Goal: Task Accomplishment & Management: Use online tool/utility

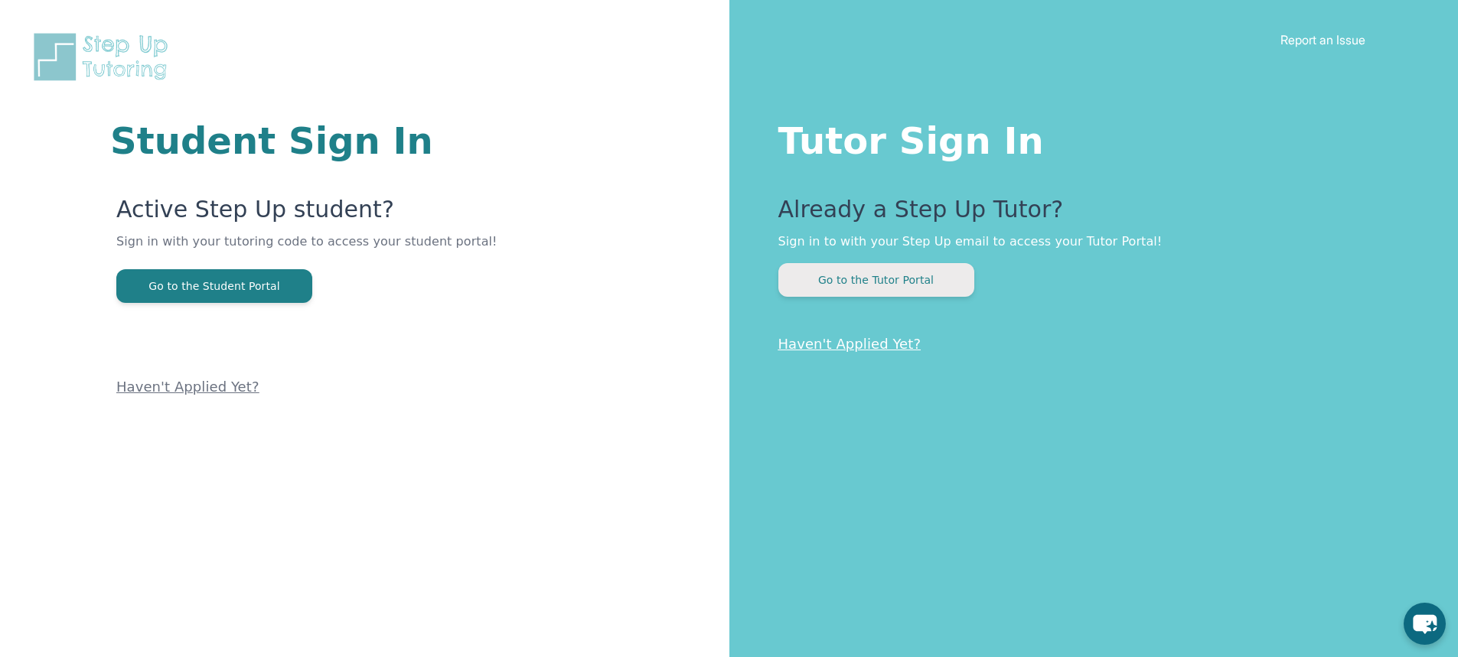
click at [877, 284] on button "Go to the Tutor Portal" at bounding box center [876, 280] width 196 height 34
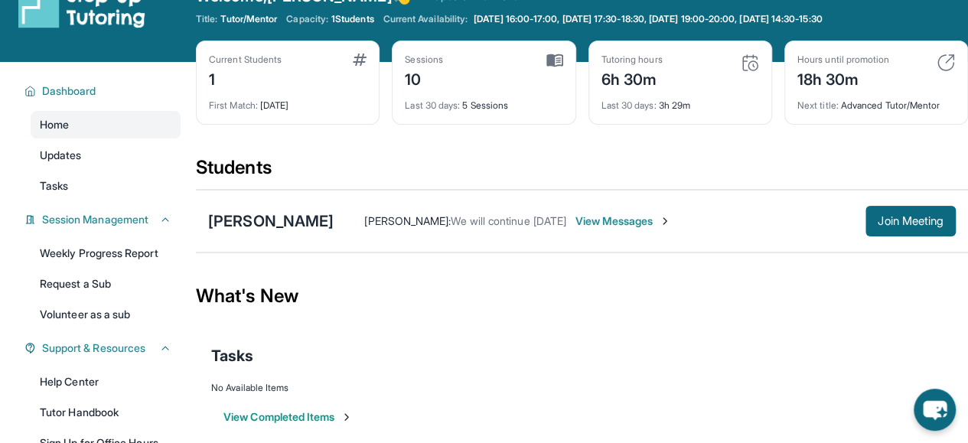
scroll to position [37, 0]
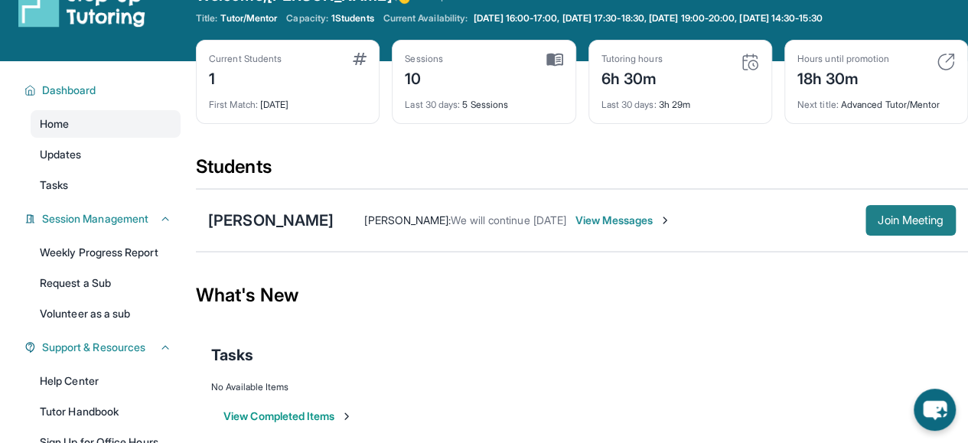
click at [918, 218] on span "Join Meeting" at bounding box center [911, 220] width 66 height 9
